Goal: Information Seeking & Learning: Learn about a topic

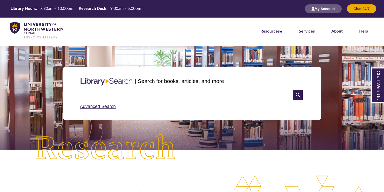
click at [141, 95] on input "text" at bounding box center [186, 94] width 213 height 10
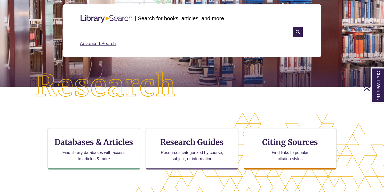
scroll to position [61, 0]
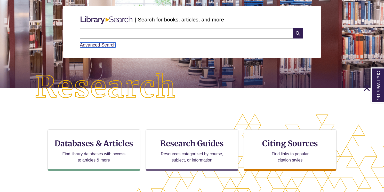
click at [86, 46] on link "Advanced Search" at bounding box center [98, 44] width 36 height 5
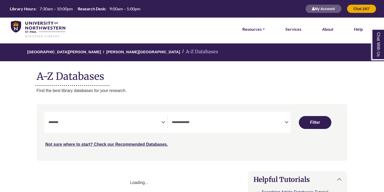
select select "Database Subject Filter"
select select "Database Types Filter"
select select "Database Subject Filter"
select select "Database Types Filter"
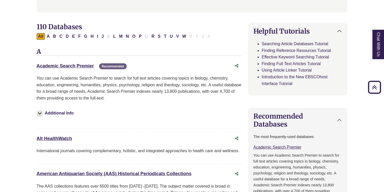
scroll to position [148, 0]
click at [100, 38] on button "J" at bounding box center [102, 36] width 5 height 7
select select "Database Subject Filter"
select select "Database Types Filter"
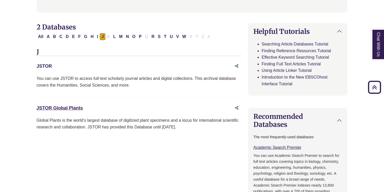
click at [50, 64] on link "JSTOR This link opens in a new window" at bounding box center [44, 65] width 15 height 5
